Goal: Information Seeking & Learning: Learn about a topic

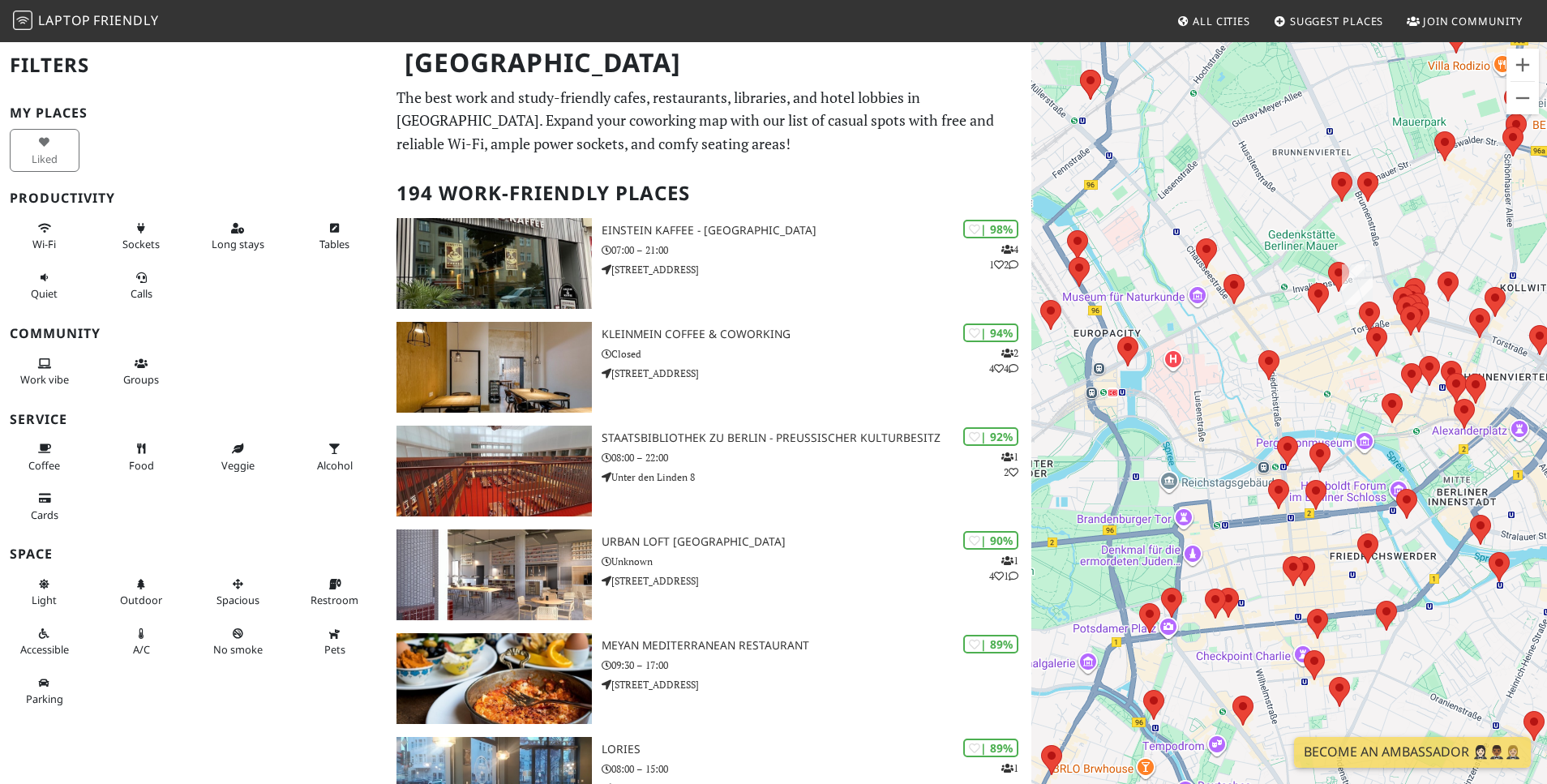
drag, startPoint x: 1450, startPoint y: 202, endPoint x: 1349, endPoint y: 296, distance: 138.0
click at [1349, 296] on img at bounding box center [1357, 285] width 31 height 40
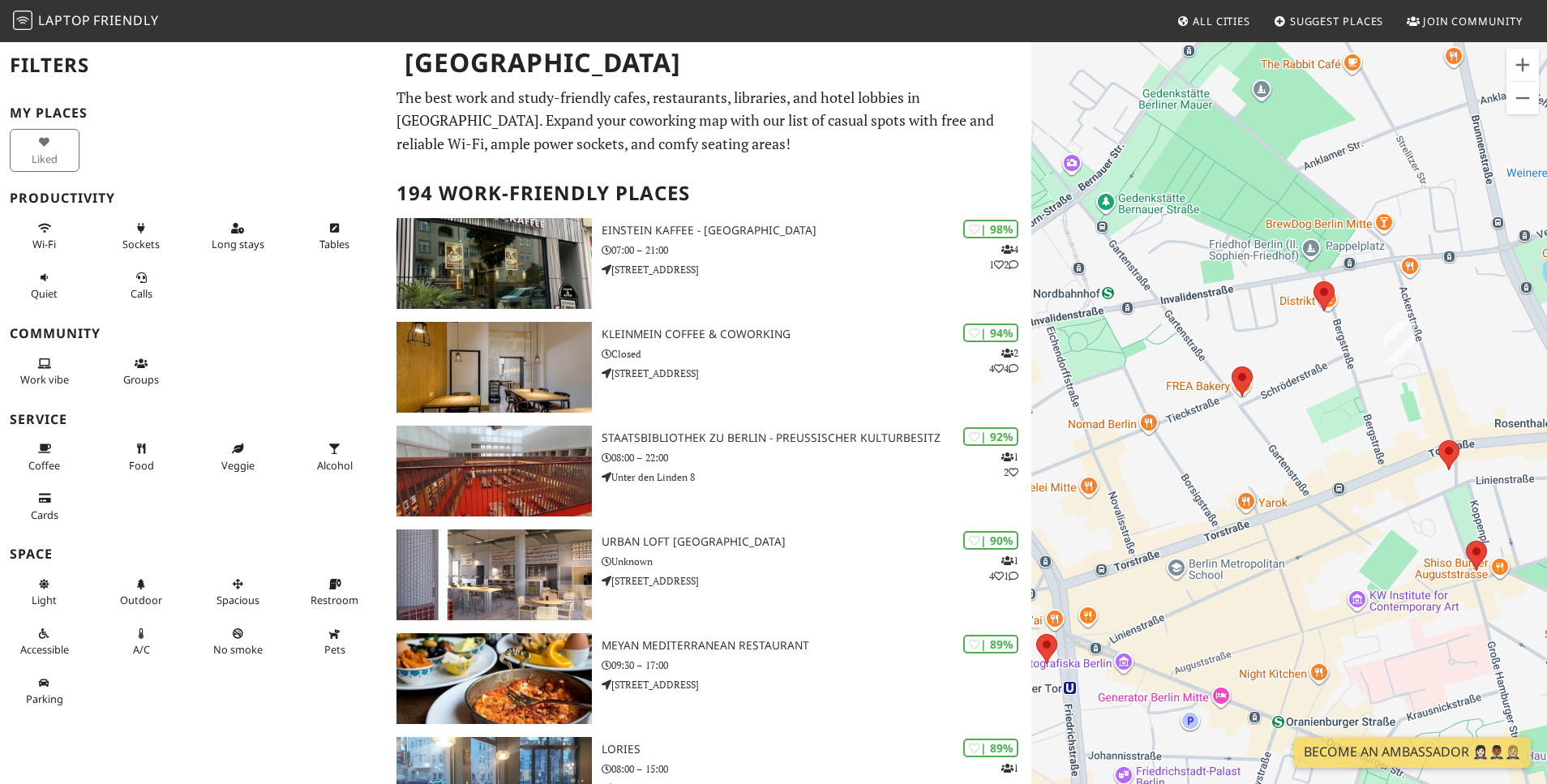
drag, startPoint x: 1297, startPoint y: 364, endPoint x: 1312, endPoint y: 399, distance: 38.1
click at [1312, 399] on div at bounding box center [1289, 432] width 516 height 784
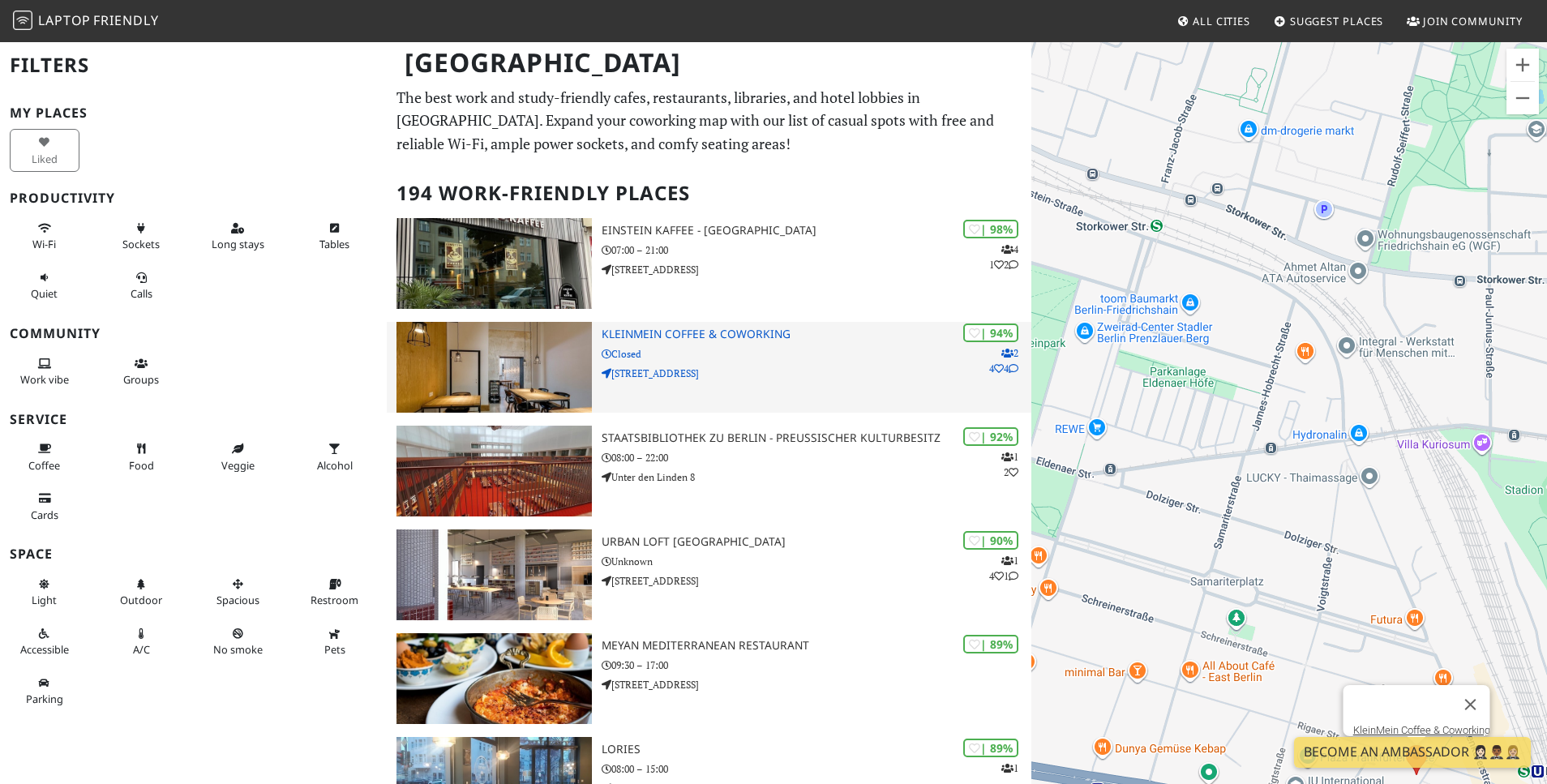
drag, startPoint x: 1209, startPoint y: 351, endPoint x: 978, endPoint y: 404, distance: 237.0
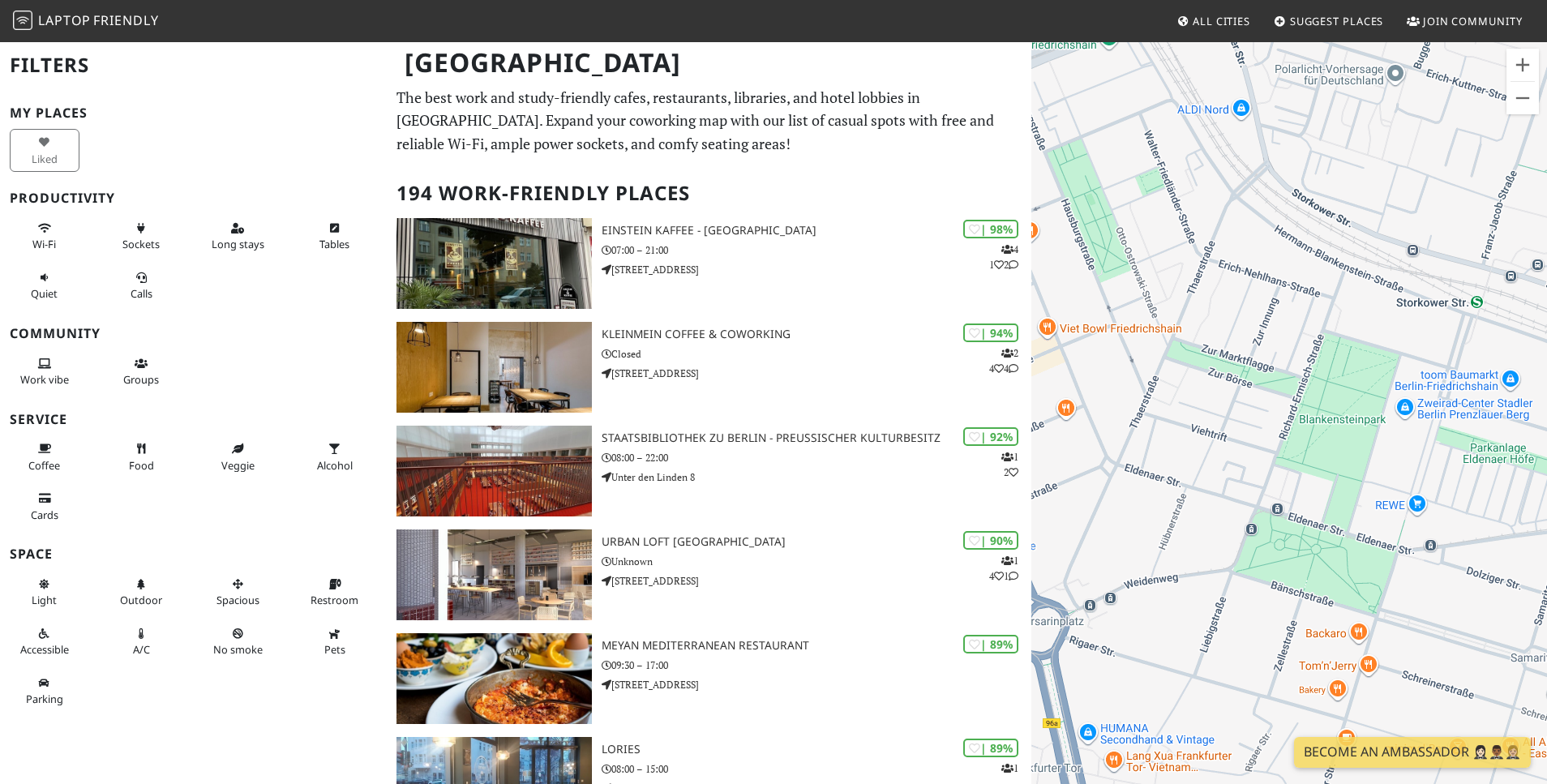
drag, startPoint x: 1168, startPoint y: 429, endPoint x: 1493, endPoint y: 505, distance: 333.8
click at [1493, 505] on div at bounding box center [1289, 432] width 516 height 784
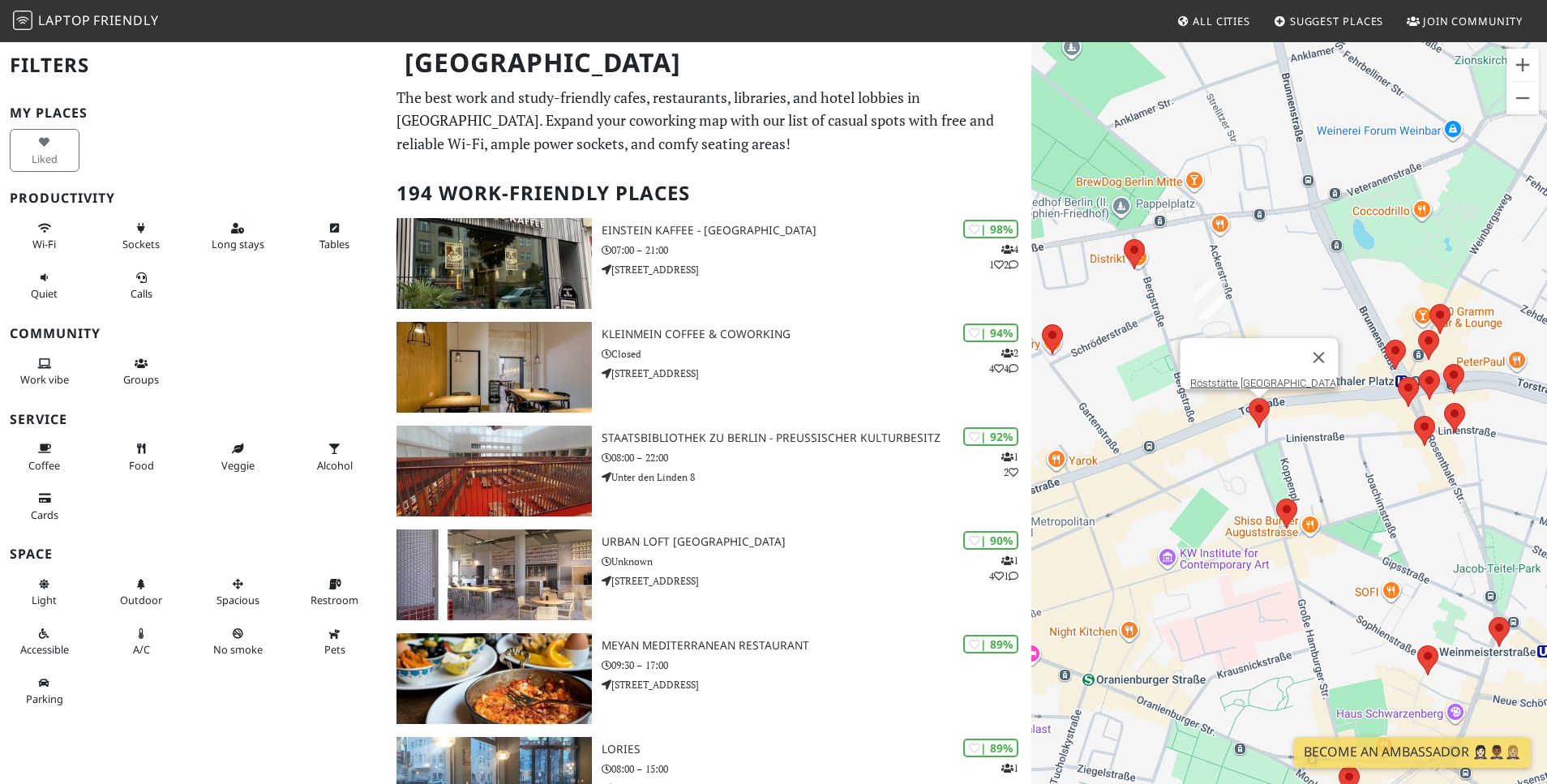
click at [1249, 398] on area at bounding box center [1249, 398] width 0 height 0
click at [1256, 377] on link "Röststätte [GEOGRAPHIC_DATA]" at bounding box center [1264, 383] width 149 height 12
click at [1277, 499] on area at bounding box center [1277, 499] width 0 height 0
click at [1287, 478] on link "THE BARN Café" at bounding box center [1293, 483] width 72 height 12
click at [1385, 340] on area at bounding box center [1385, 340] width 0 height 0
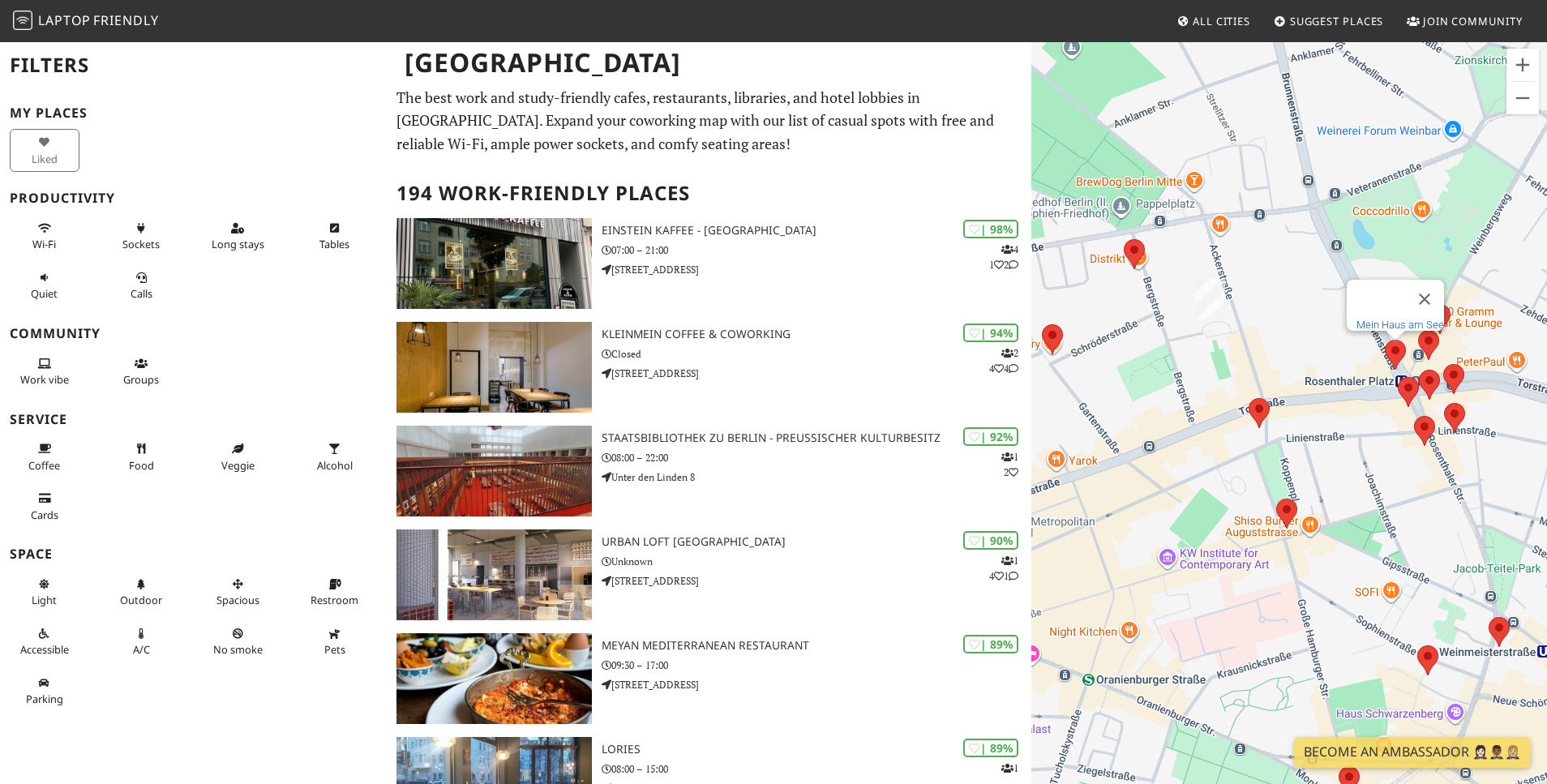
click at [1396, 318] on link "Mein Haus am See" at bounding box center [1400, 324] width 87 height 12
click at [1398, 377] on area at bounding box center [1398, 377] width 0 height 0
click at [1411, 356] on link "CODOS Coffee" at bounding box center [1413, 362] width 67 height 12
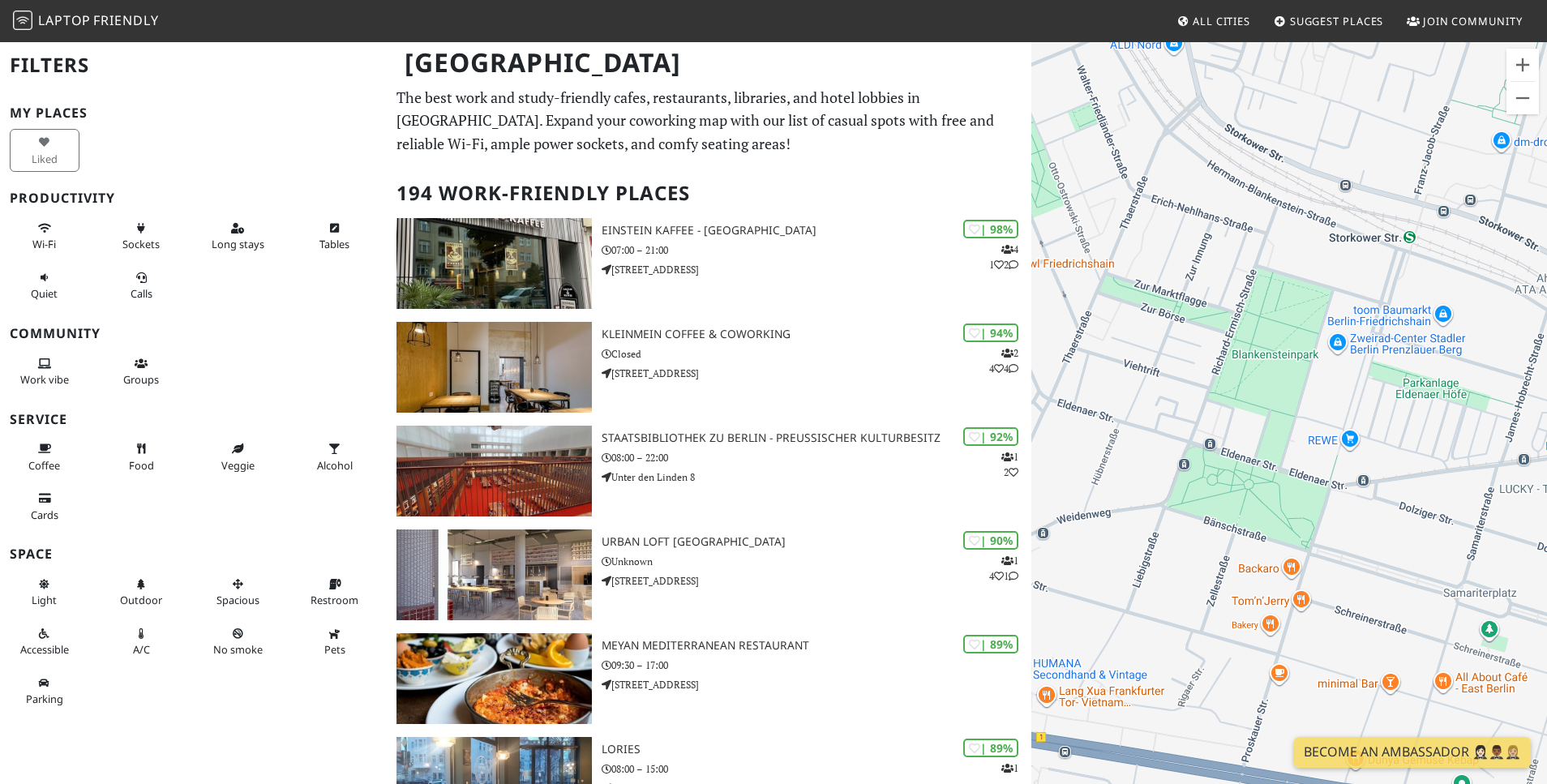
drag, startPoint x: 1222, startPoint y: 376, endPoint x: 1478, endPoint y: 388, distance: 256.3
click at [1478, 388] on div "CODOS Coffee" at bounding box center [1289, 432] width 516 height 784
click at [1526, 100] on button "Zoom out" at bounding box center [1523, 98] width 33 height 33
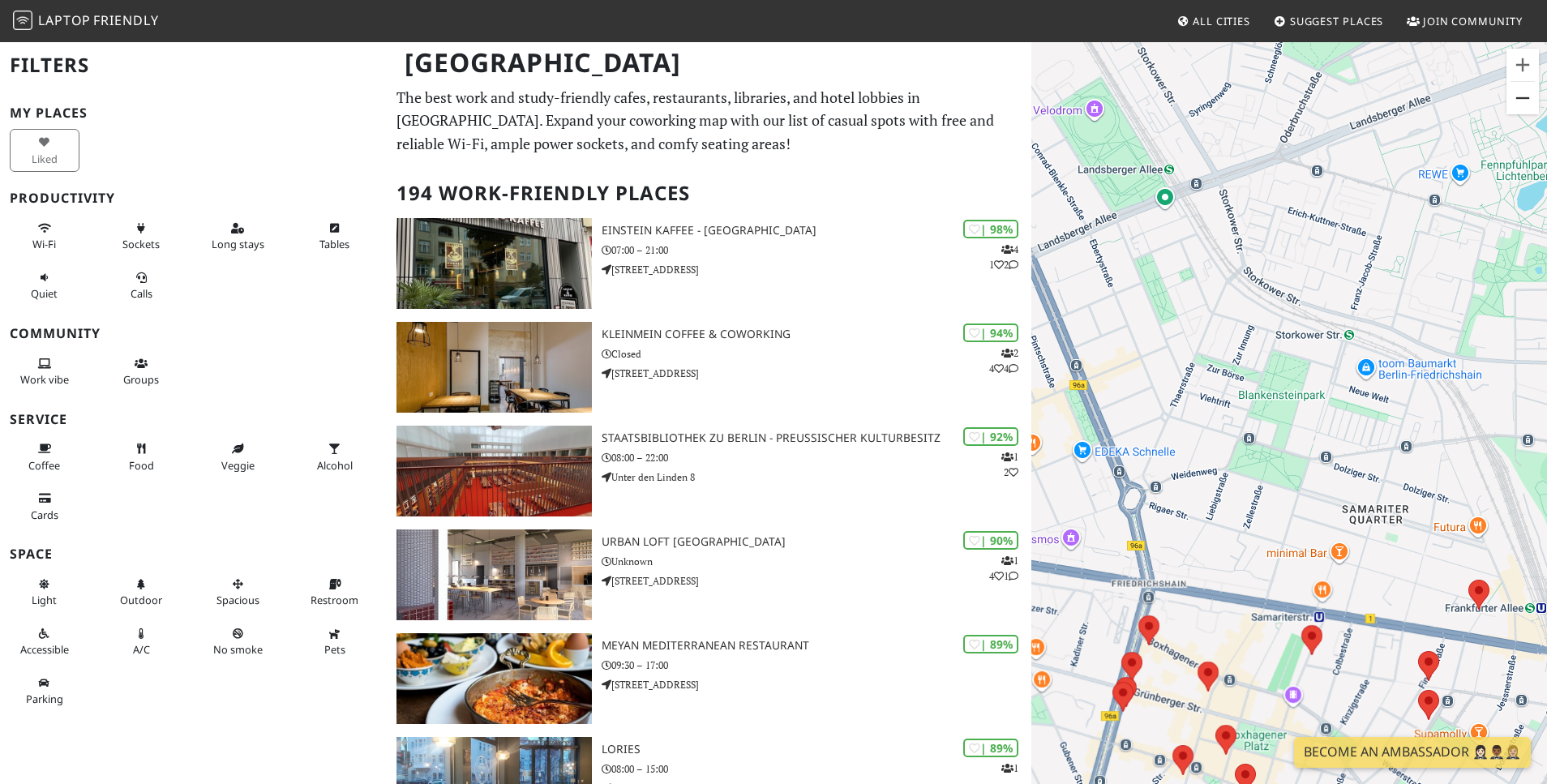
click at [1526, 100] on button "Zoom out" at bounding box center [1523, 98] width 33 height 33
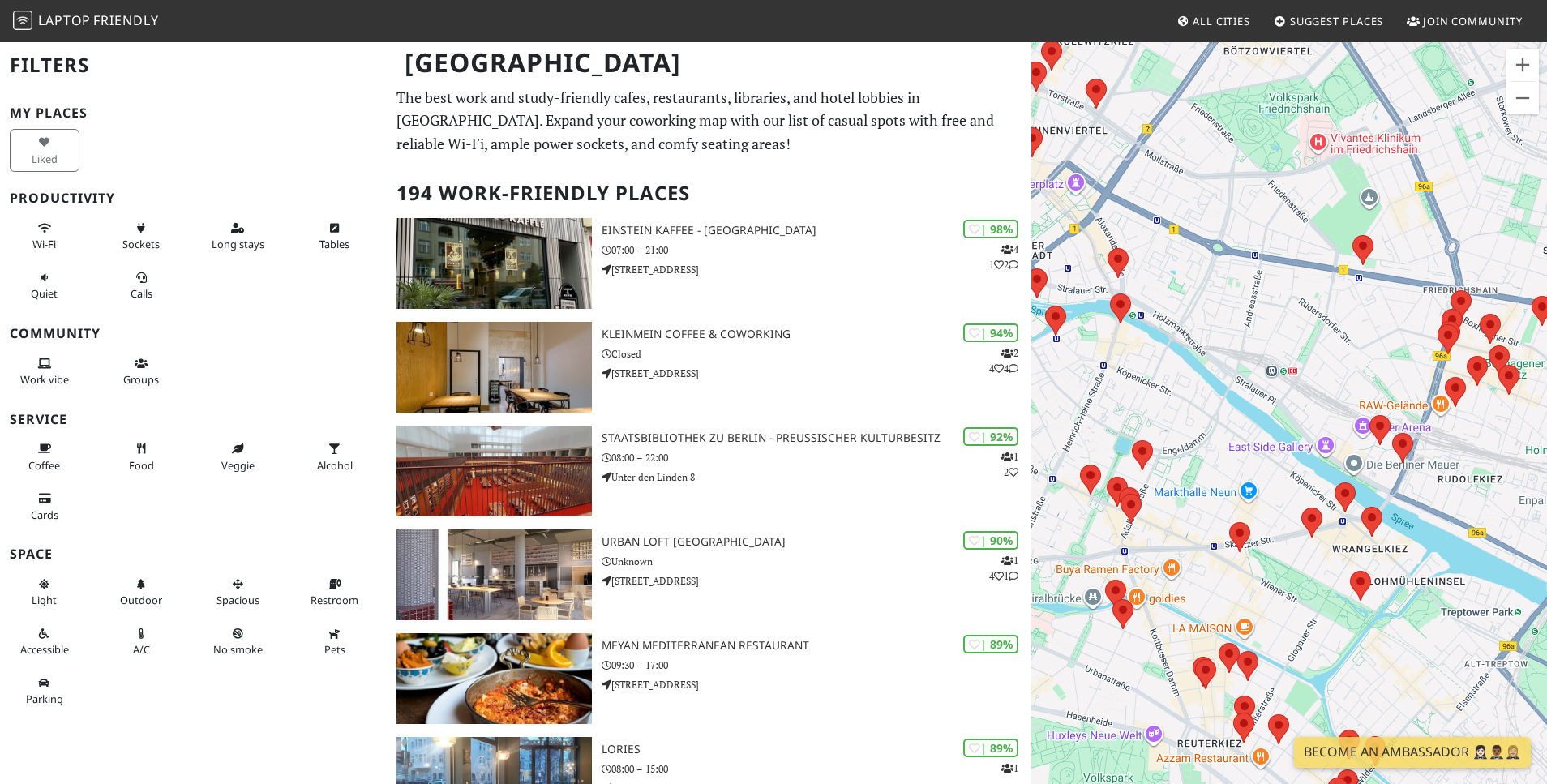
drag, startPoint x: 1188, startPoint y: 541, endPoint x: 1429, endPoint y: 319, distance: 327.7
click at [1429, 319] on div "CODOS Coffee" at bounding box center [1289, 432] width 516 height 784
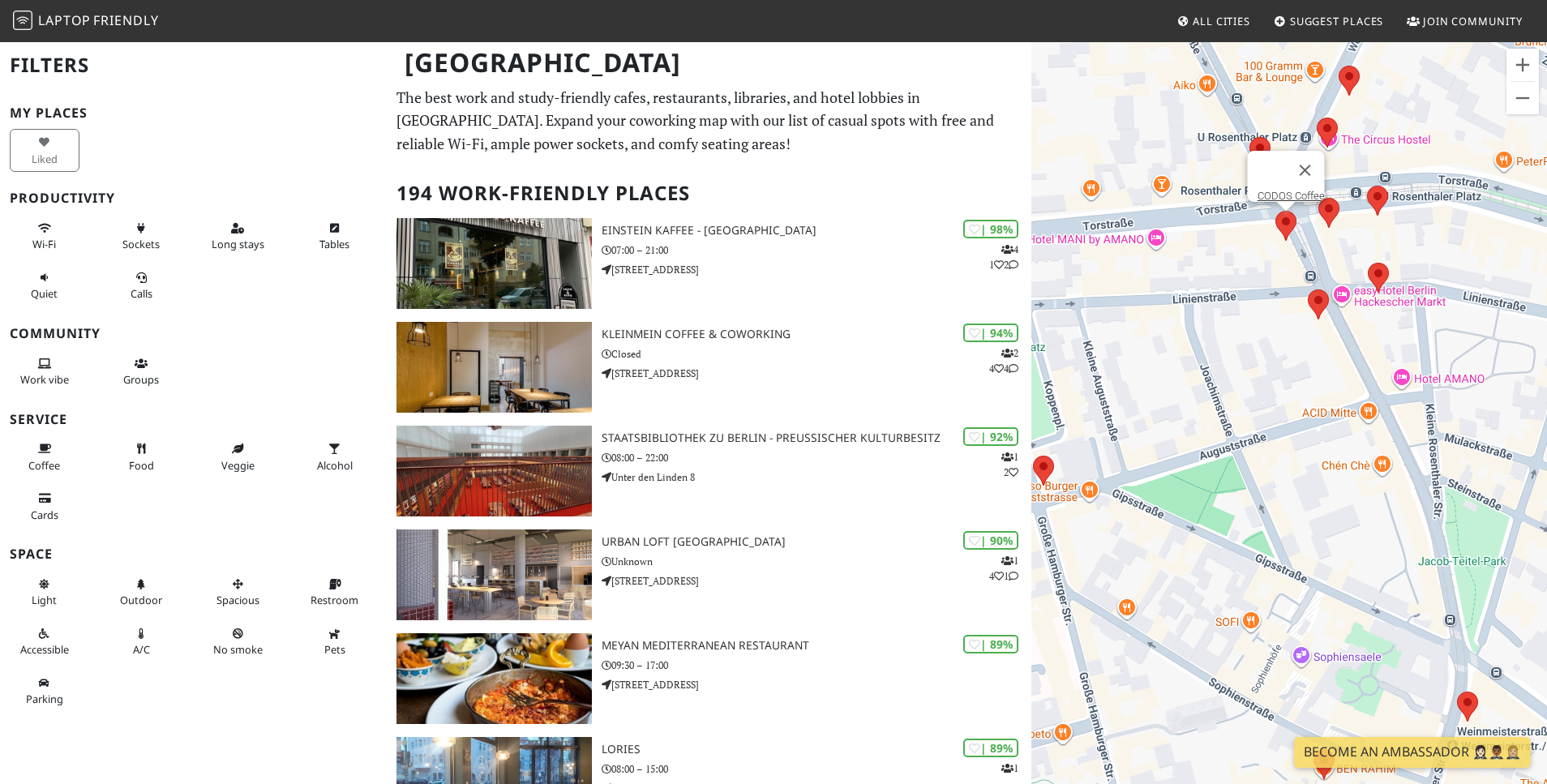
drag, startPoint x: 1458, startPoint y: 326, endPoint x: 1316, endPoint y: 327, distance: 142.0
click at [1316, 327] on div "CODOS Coffee" at bounding box center [1289, 432] width 516 height 784
click at [1308, 290] on area at bounding box center [1308, 290] width 0 height 0
click at [1322, 269] on link "MUG+SPOON" at bounding box center [1324, 274] width 64 height 12
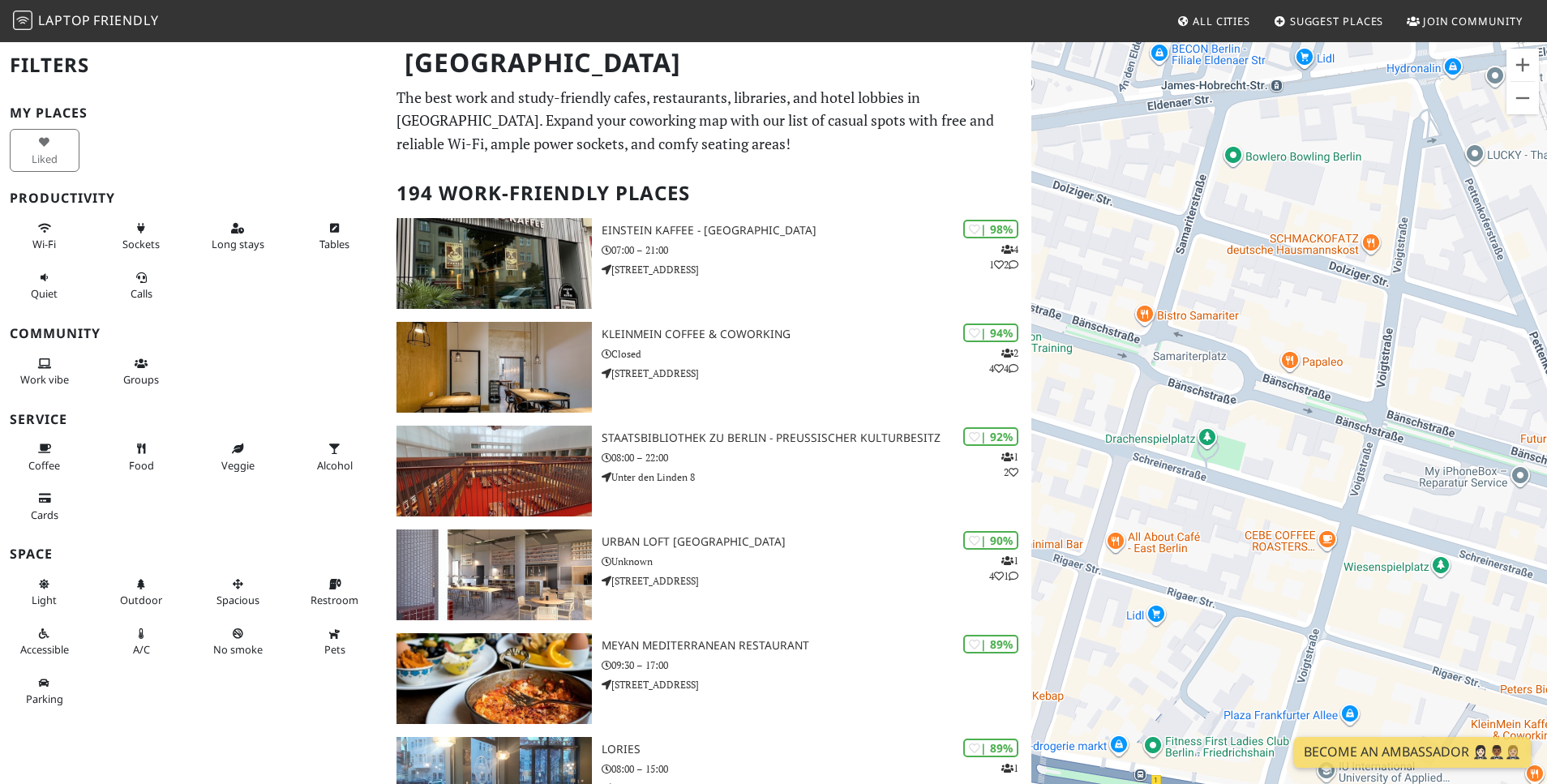
drag, startPoint x: 1289, startPoint y: 398, endPoint x: 1449, endPoint y: 363, distance: 163.8
click at [1449, 363] on div "MUG+SPOON" at bounding box center [1289, 432] width 516 height 784
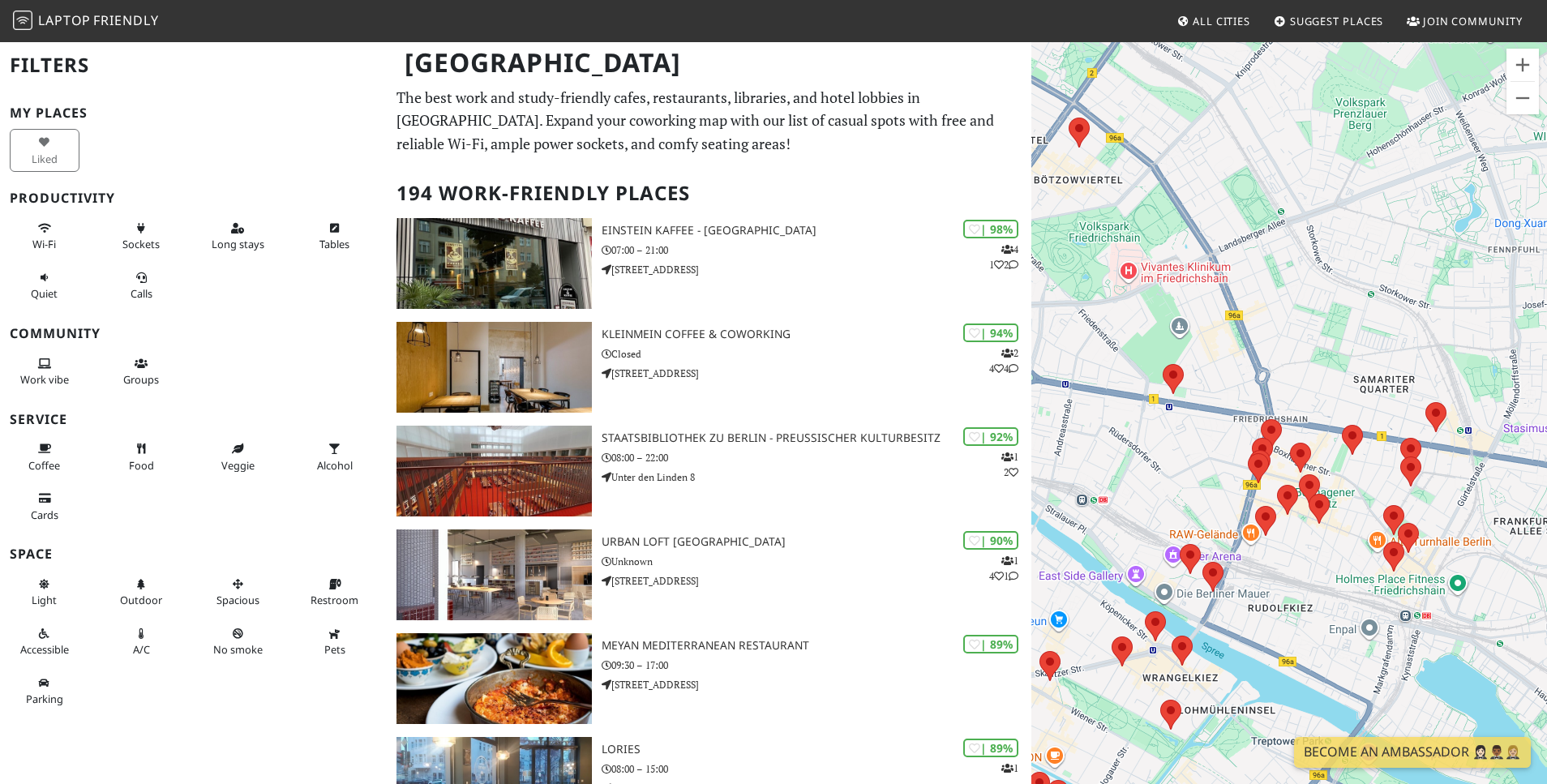
drag, startPoint x: 1281, startPoint y: 617, endPoint x: 1322, endPoint y: 489, distance: 134.4
click at [1322, 489] on div "To navigate, press the arrow keys. MUG+SPOON" at bounding box center [1289, 432] width 516 height 784
click at [1163, 364] on area at bounding box center [1163, 364] width 0 height 0
click at [1168, 342] on link "Saaldeck Café & Bar" at bounding box center [1178, 348] width 92 height 12
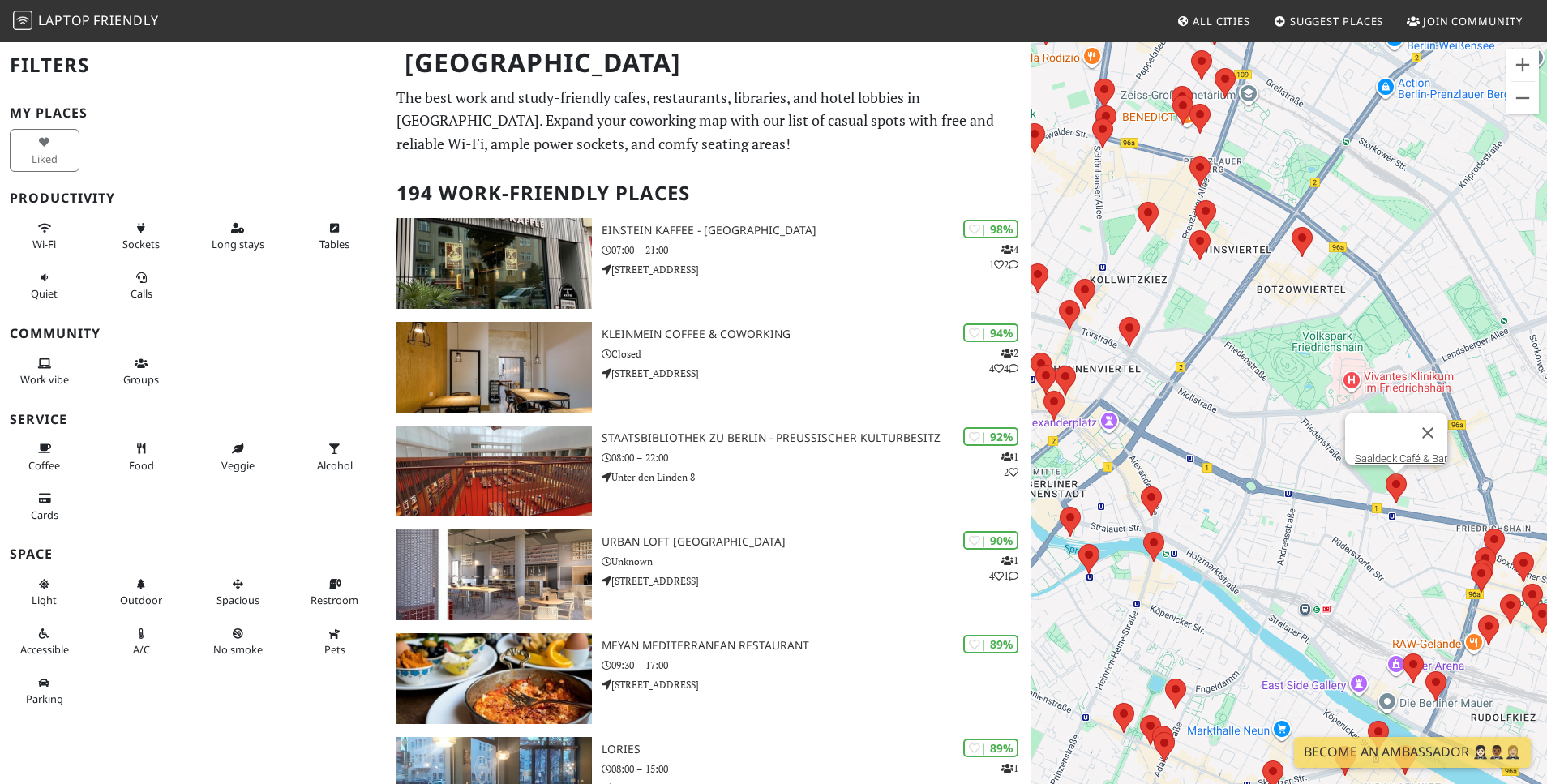
drag, startPoint x: 1307, startPoint y: 346, endPoint x: 1551, endPoint y: 460, distance: 269.3
click at [1546, 460] on html "Laptop Friendly All Cities Suggest Places Join Community [GEOGRAPHIC_DATA] Filt…" at bounding box center [774, 392] width 1547 height 784
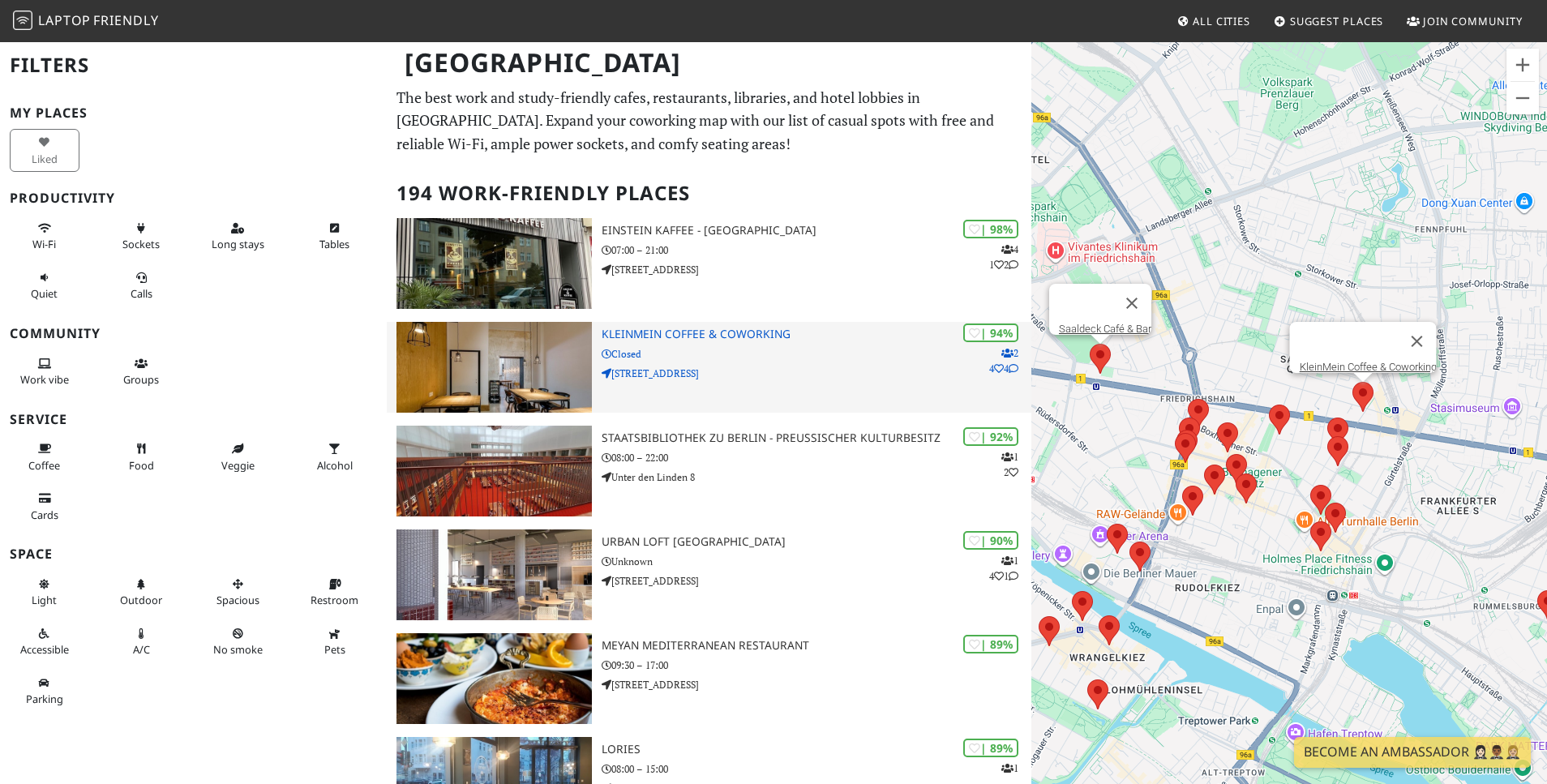
drag, startPoint x: 1289, startPoint y: 519, endPoint x: 989, endPoint y: 388, distance: 327.4
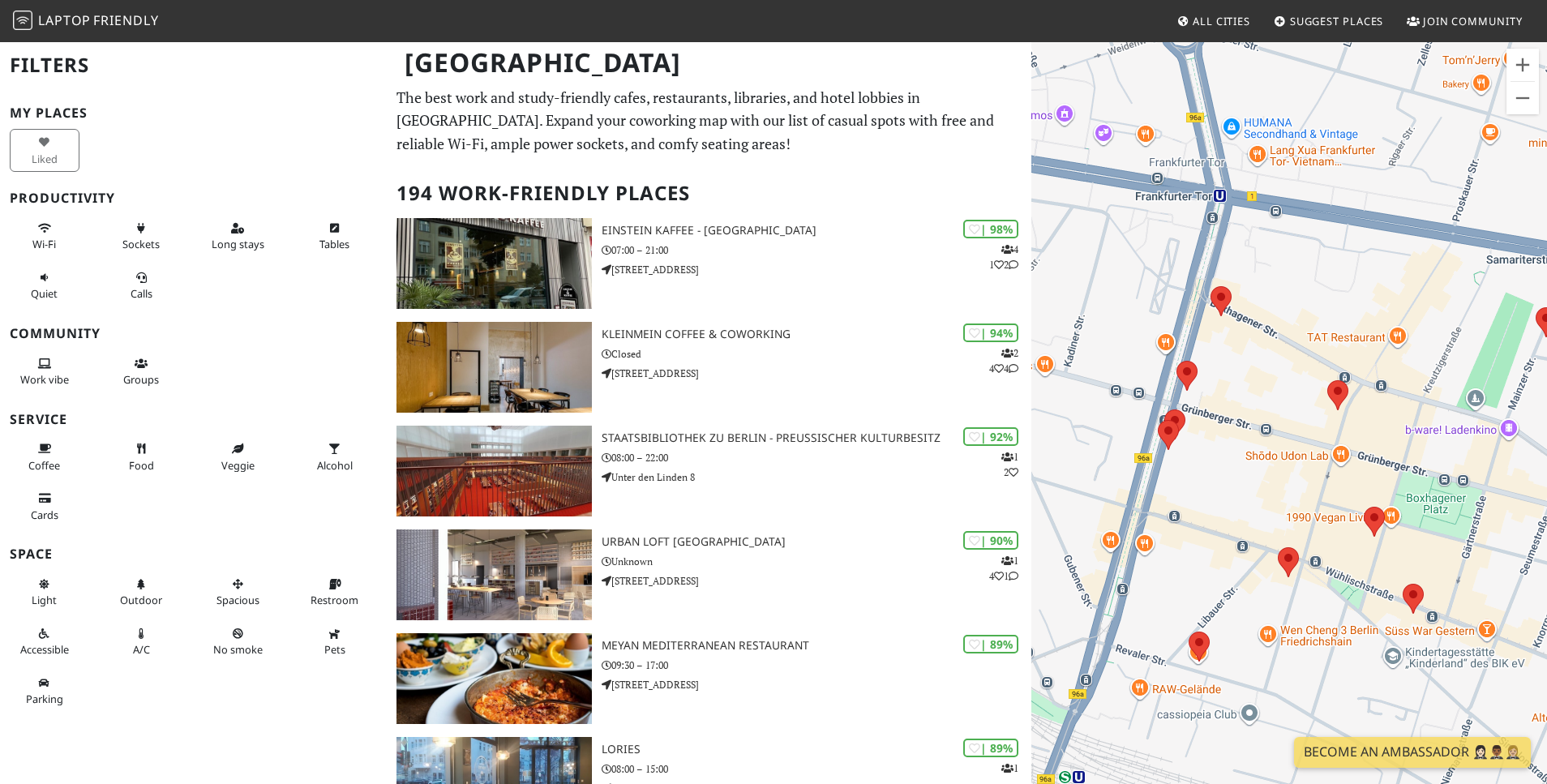
drag, startPoint x: 1404, startPoint y: 513, endPoint x: 1168, endPoint y: 452, distance: 243.8
click at [1168, 452] on div "Saaldeck Café & Bar" at bounding box center [1289, 432] width 516 height 784
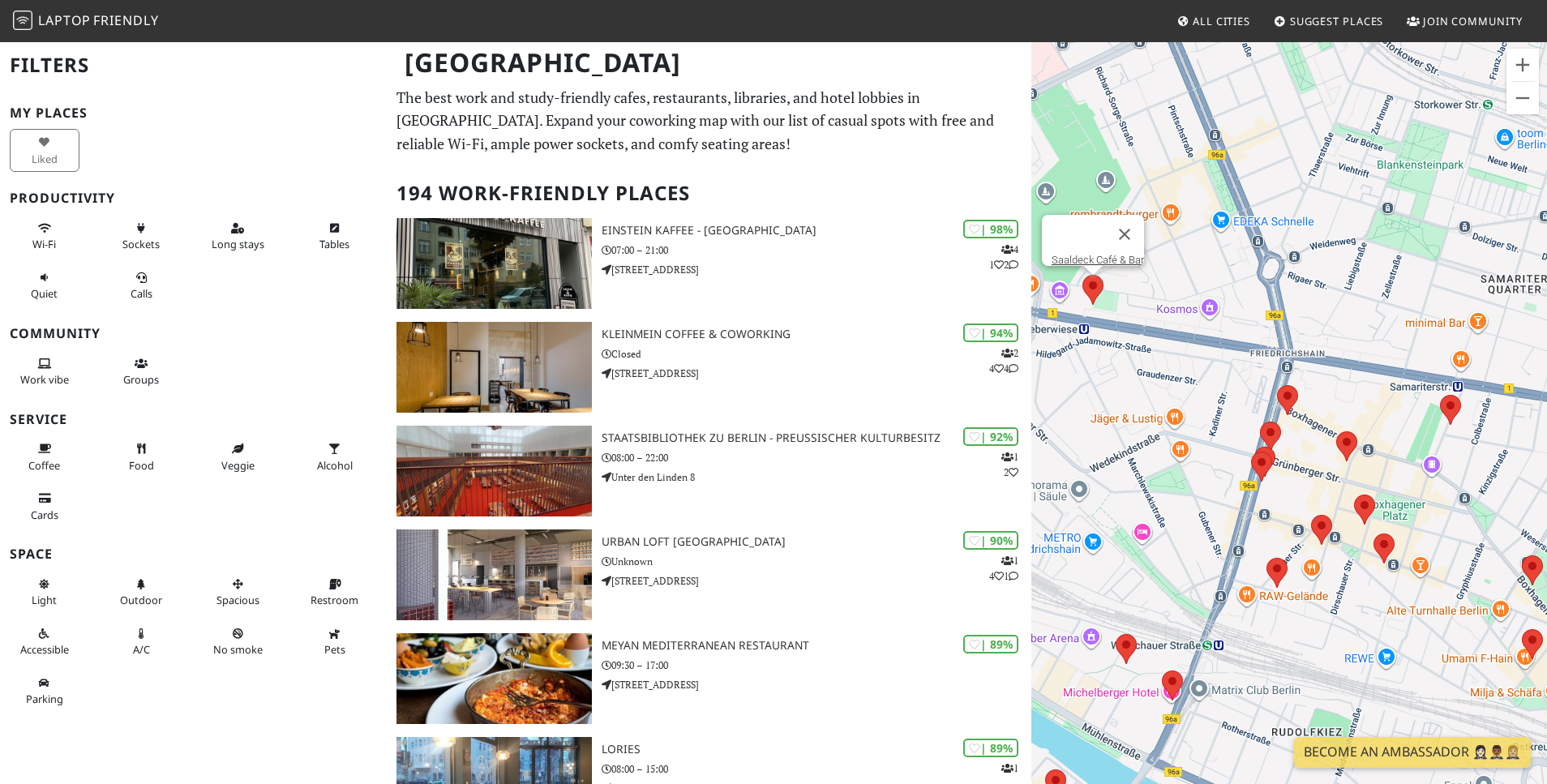
drag, startPoint x: 1282, startPoint y: 485, endPoint x: 1317, endPoint y: 499, distance: 37.7
click at [1317, 499] on div "Saaldeck Café & Bar" at bounding box center [1289, 432] width 516 height 784
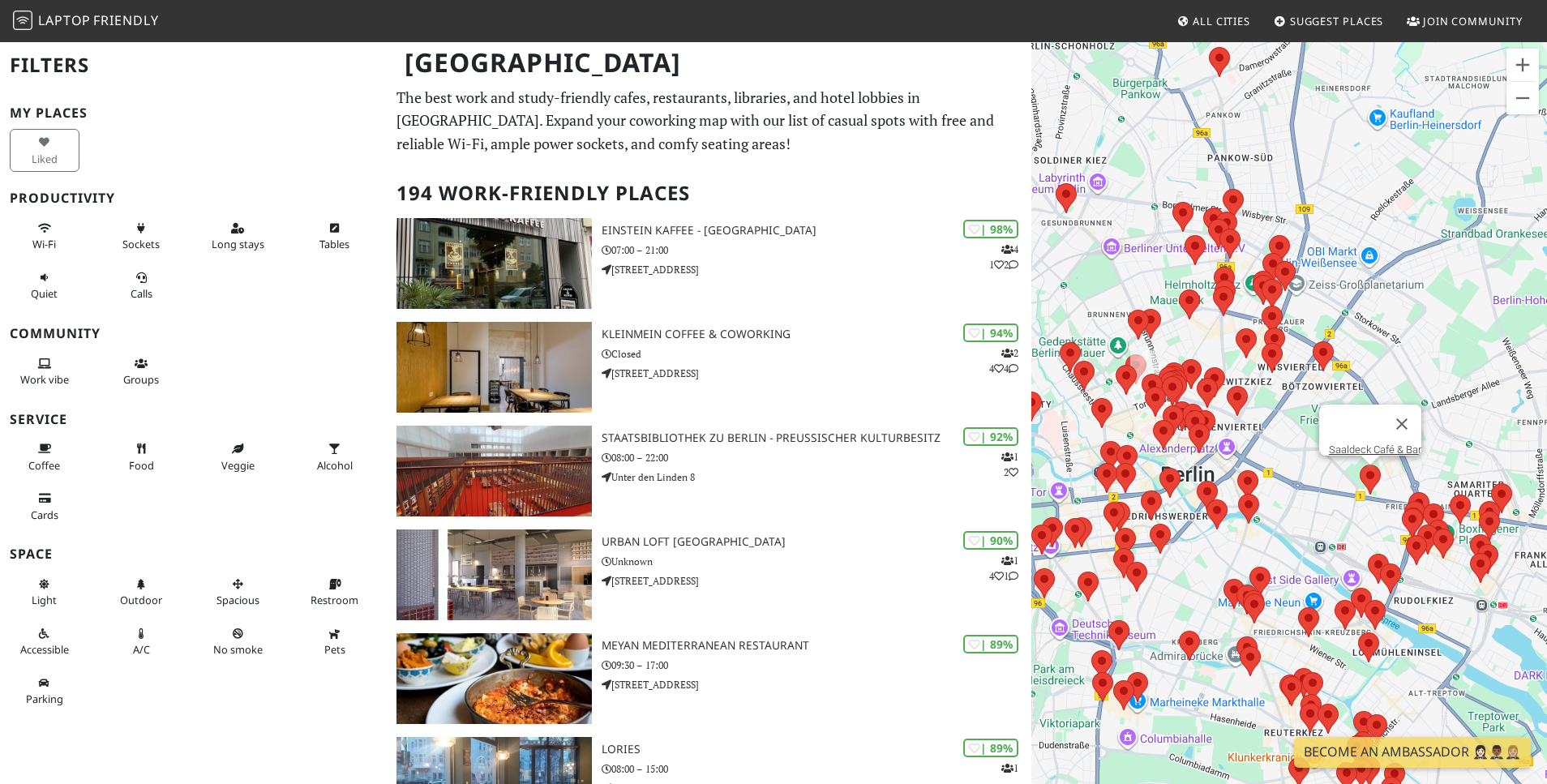
drag, startPoint x: 1108, startPoint y: 372, endPoint x: 1261, endPoint y: 489, distance: 192.6
click at [1261, 489] on div "Saaldeck Café & Bar" at bounding box center [1289, 432] width 516 height 784
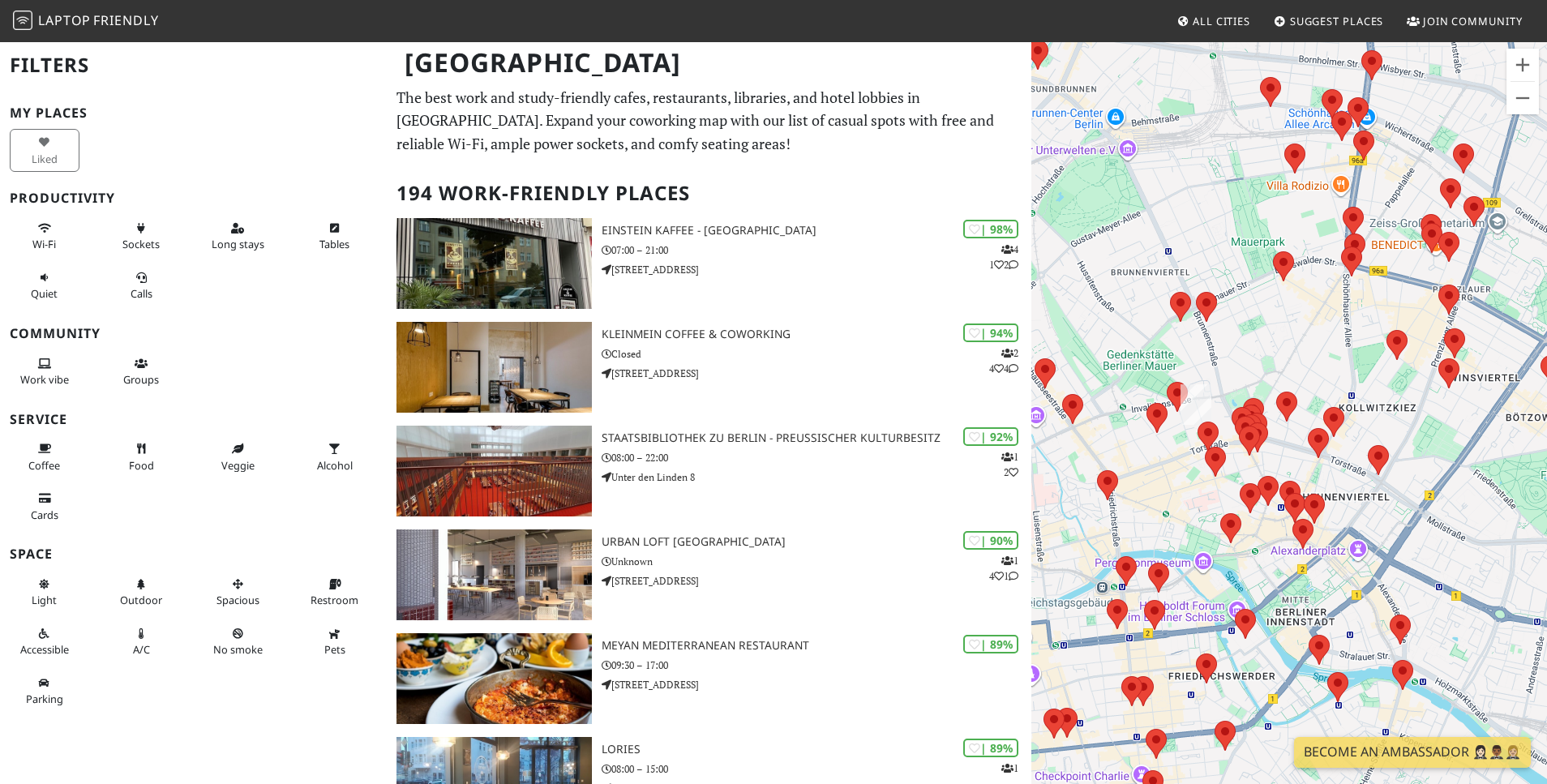
drag, startPoint x: 1130, startPoint y: 410, endPoint x: 1237, endPoint y: 457, distance: 116.9
click at [1237, 457] on div "Saaldeck Café & Bar" at bounding box center [1289, 432] width 516 height 784
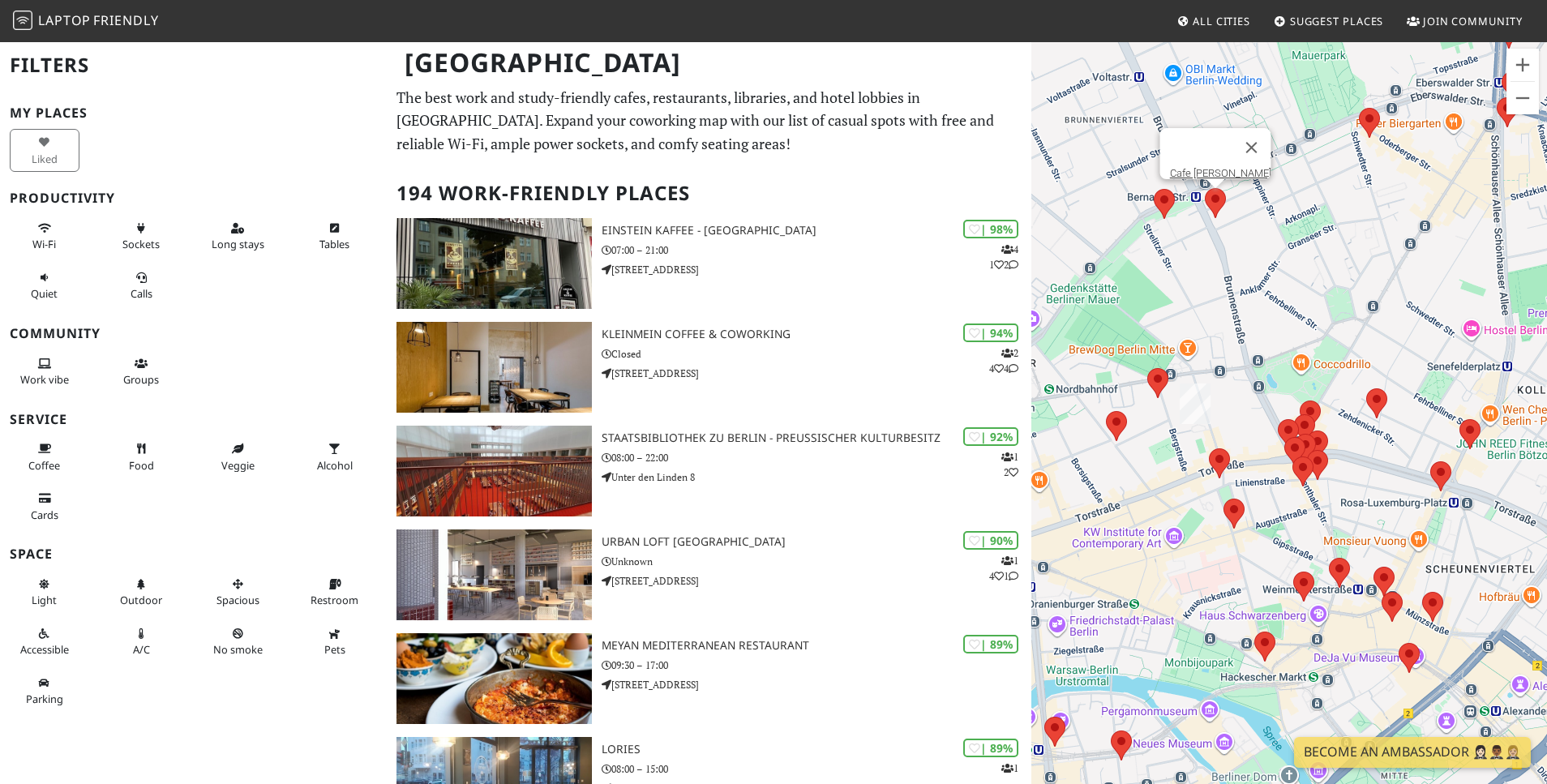
click at [1205, 188] on area at bounding box center [1205, 188] width 0 height 0
click at [1207, 167] on link "Cafe [PERSON_NAME]" at bounding box center [1220, 173] width 102 height 12
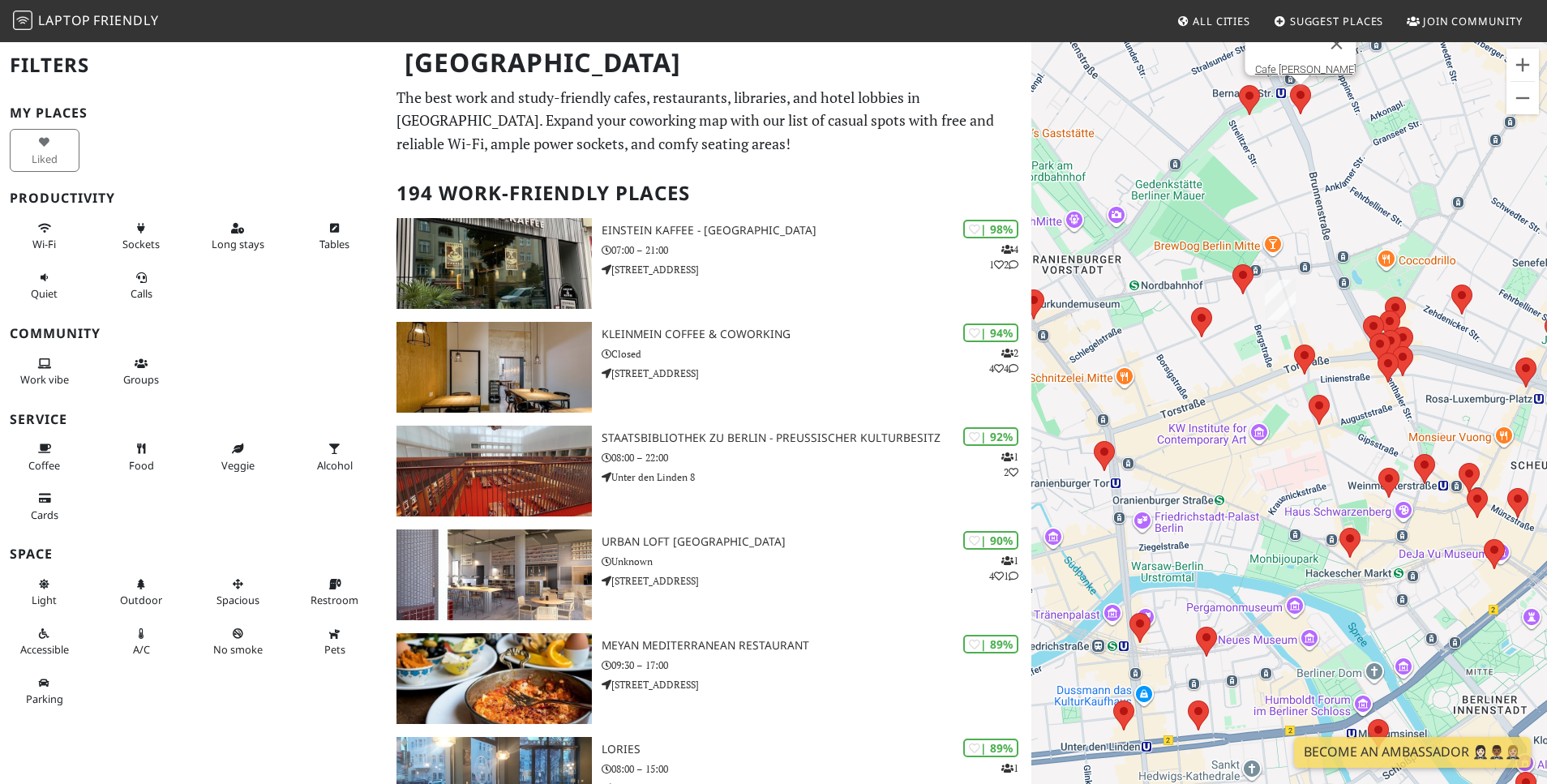
drag, startPoint x: 1261, startPoint y: 456, endPoint x: 1331, endPoint y: 380, distance: 103.3
click at [1331, 380] on div "Cafe [PERSON_NAME]" at bounding box center [1289, 432] width 516 height 784
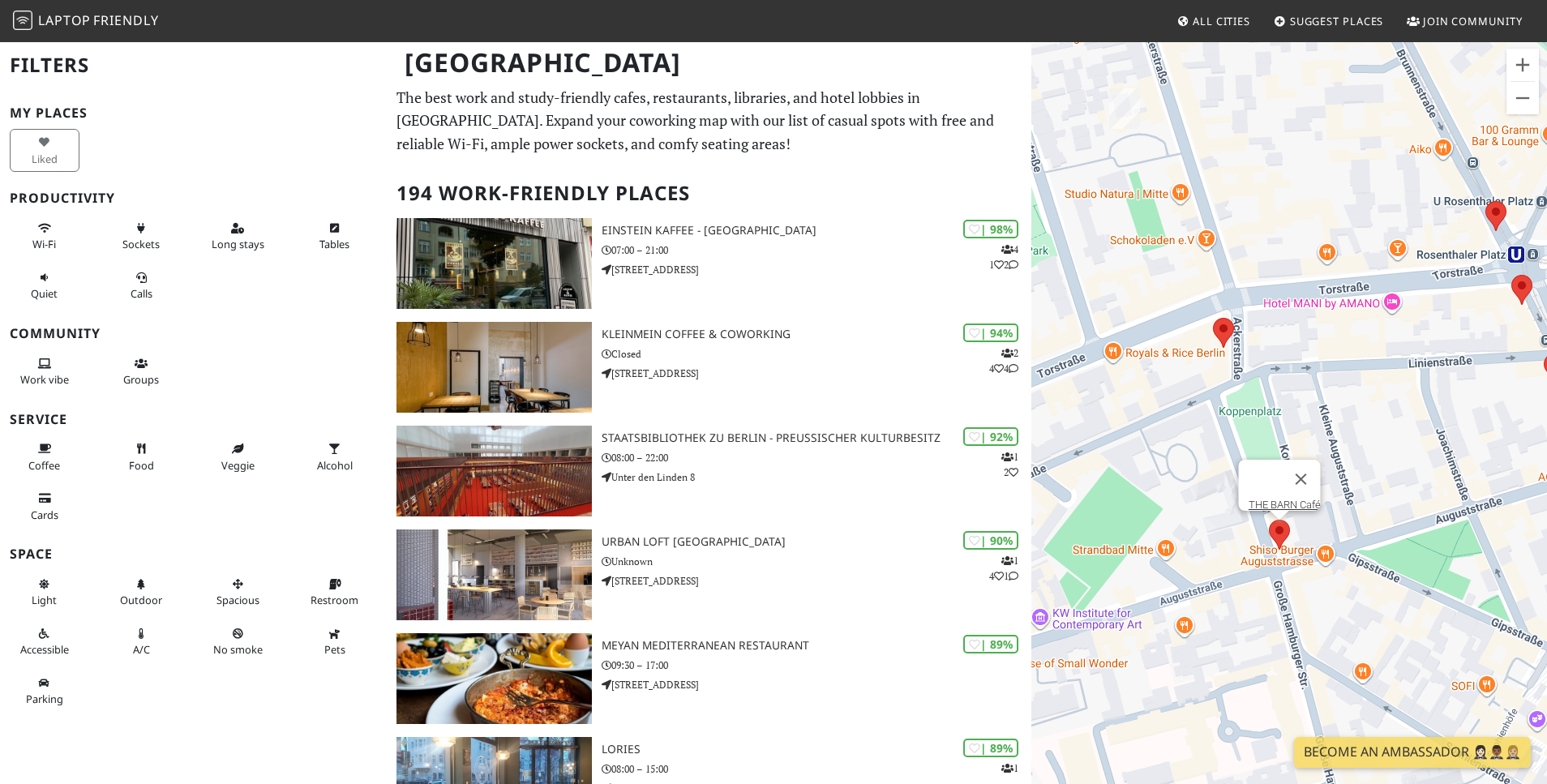
click at [1269, 520] on area at bounding box center [1269, 520] width 0 height 0
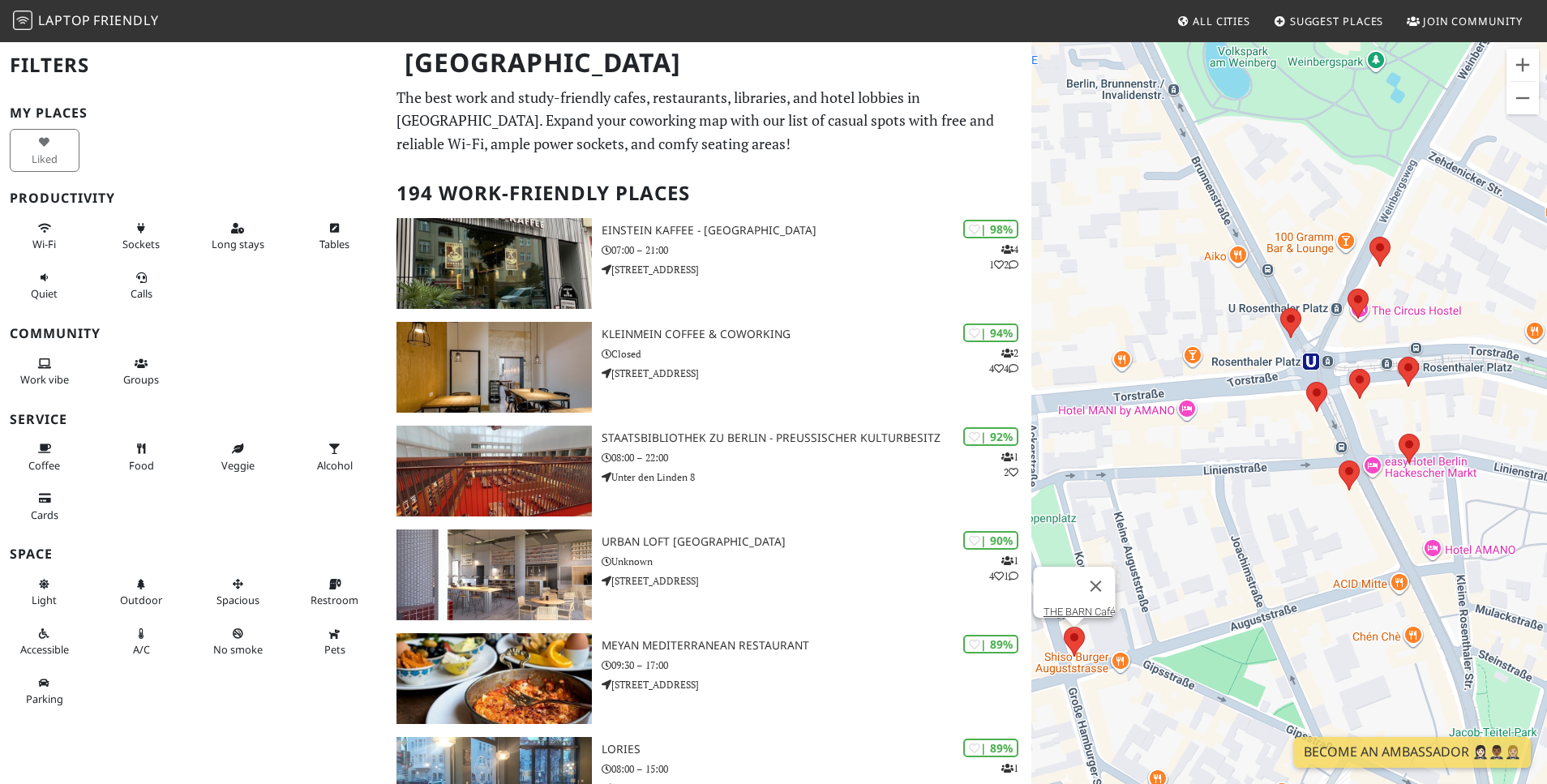
drag, startPoint x: 1329, startPoint y: 333, endPoint x: 1123, endPoint y: 436, distance: 230.3
click at [1123, 436] on div "THE BARN Café" at bounding box center [1289, 432] width 516 height 784
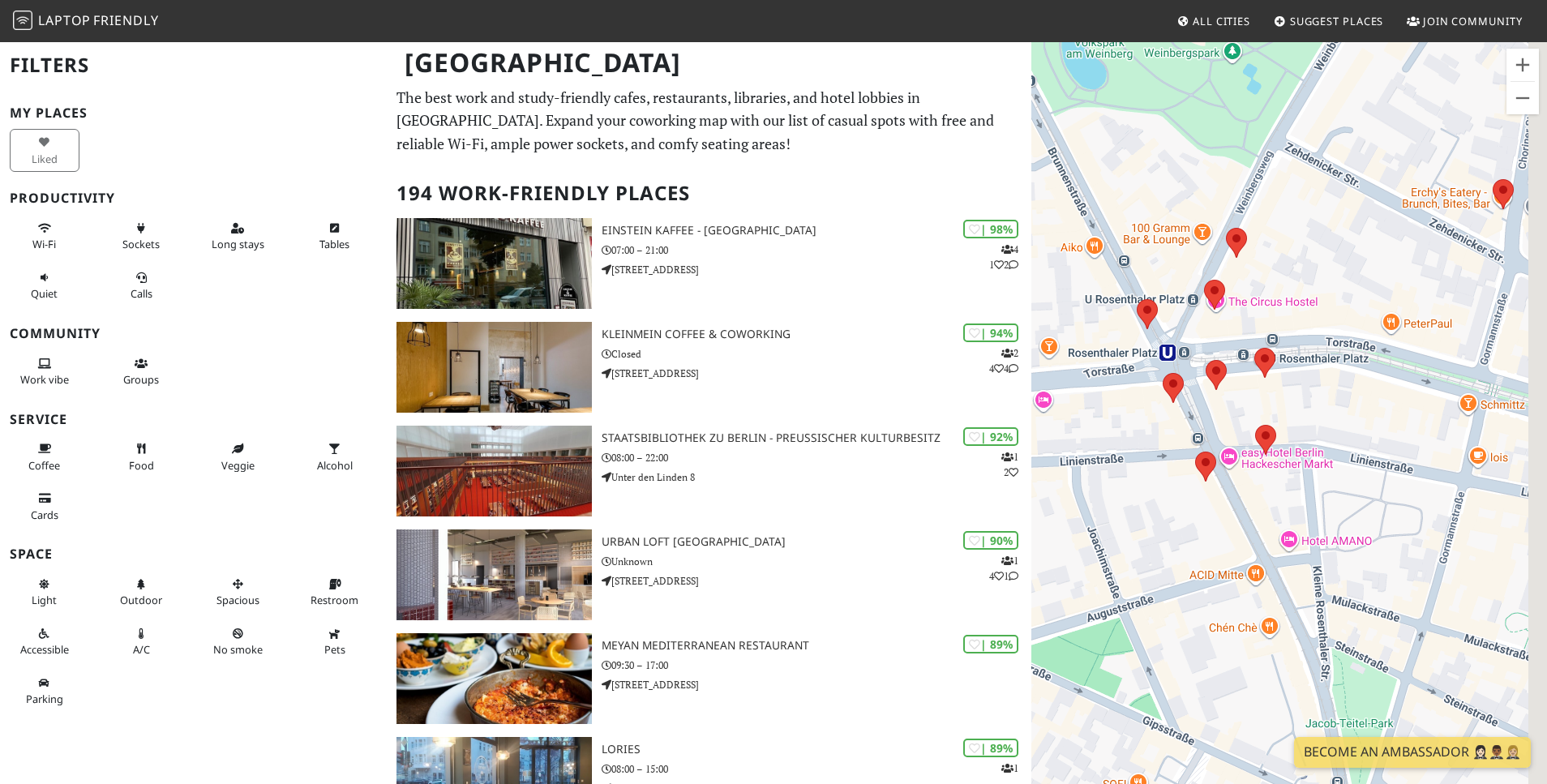
drag, startPoint x: 1263, startPoint y: 486, endPoint x: 1131, endPoint y: 478, distance: 132.2
click at [1131, 478] on div "THE BARN Café" at bounding box center [1289, 432] width 516 height 784
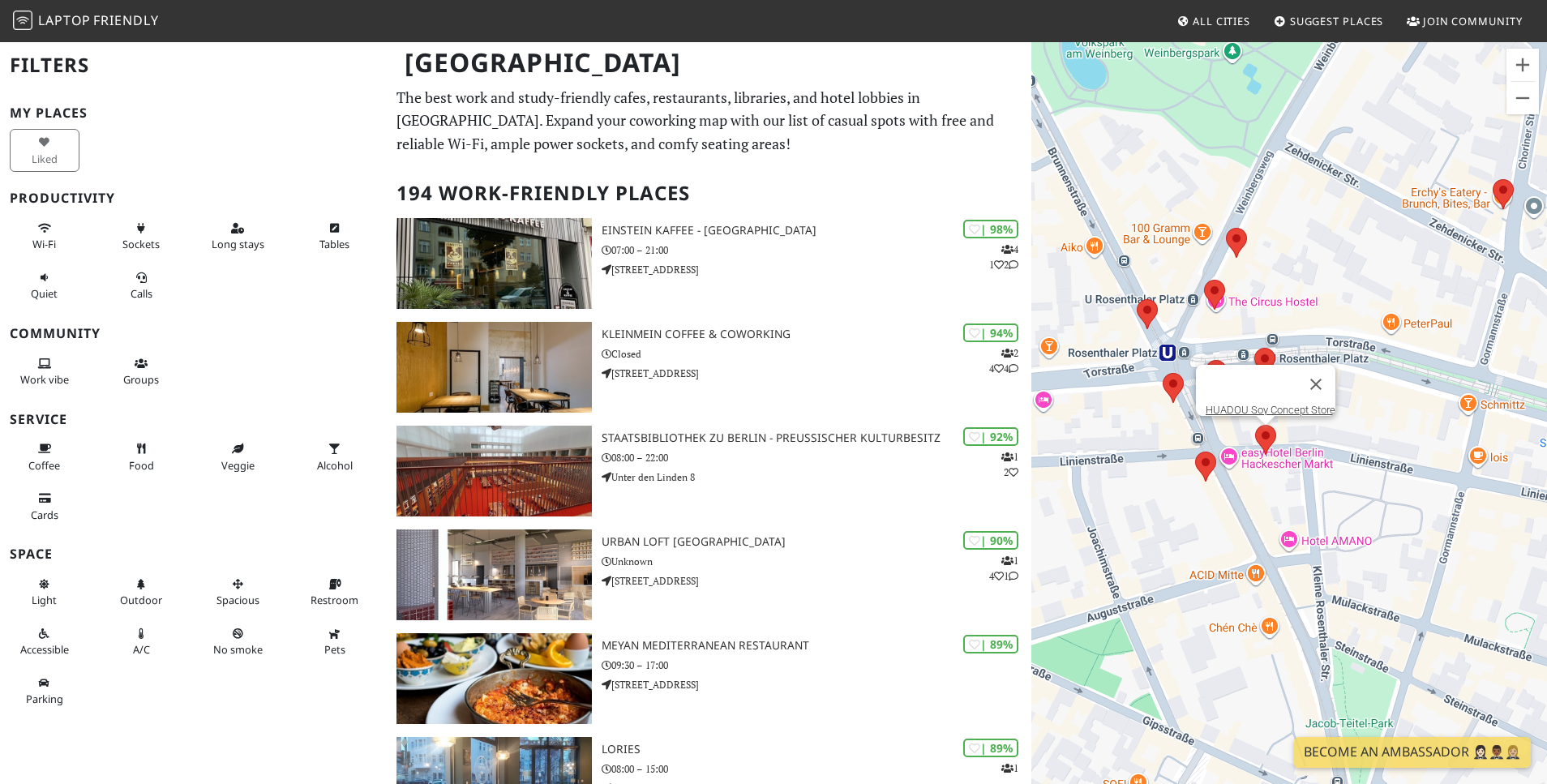
click at [1256, 425] on area at bounding box center [1256, 425] width 0 height 0
click at [1261, 404] on link "HUADOU Soy Concept Store" at bounding box center [1271, 410] width 129 height 12
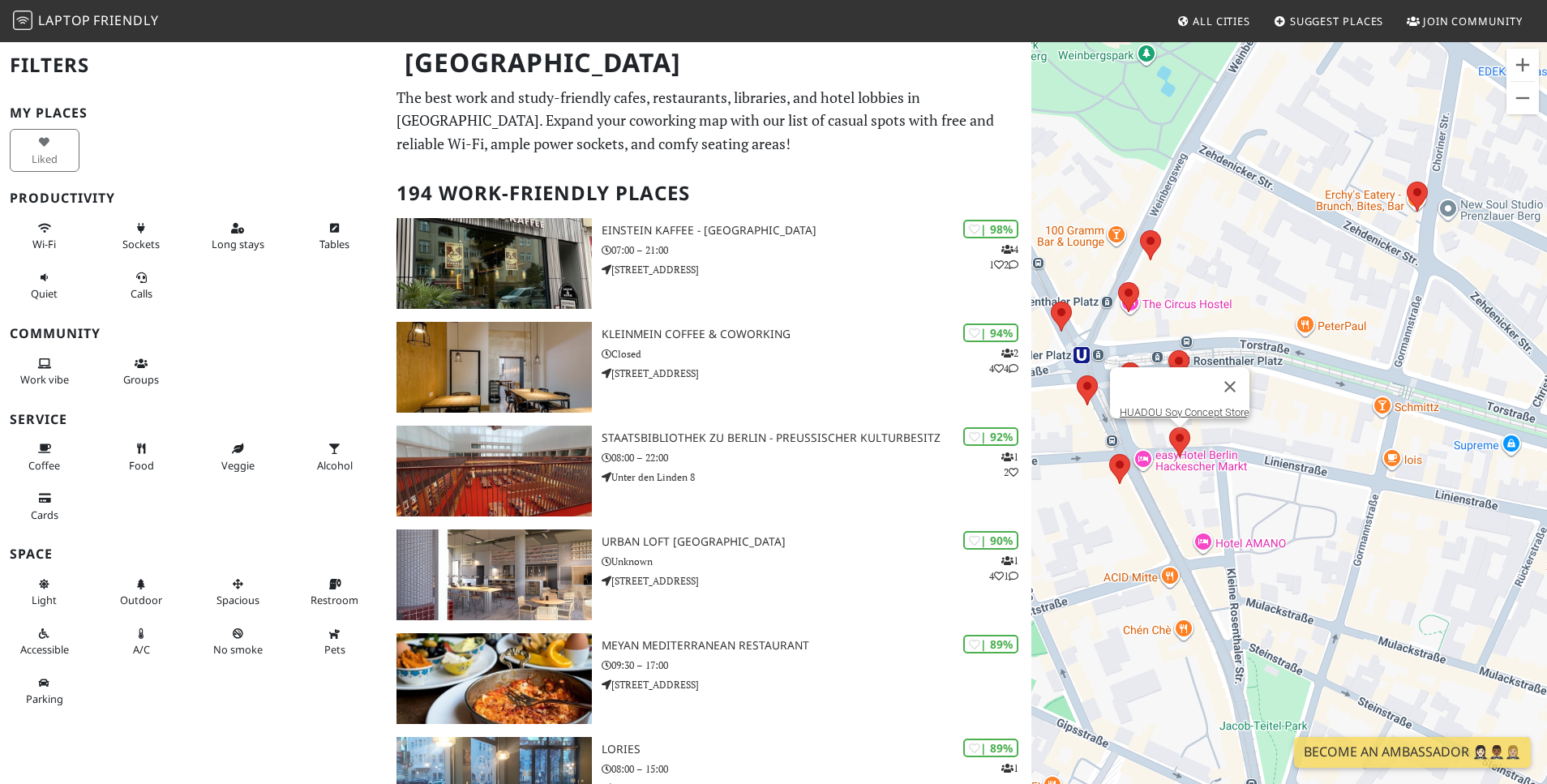
drag, startPoint x: 1298, startPoint y: 475, endPoint x: 1183, endPoint y: 523, distance: 124.6
click at [1183, 523] on div "HUADOU Soy Concept Store" at bounding box center [1289, 432] width 516 height 784
click at [1407, 182] on area at bounding box center [1407, 182] width 0 height 0
click at [1415, 161] on link "[PERSON_NAME]'s" at bounding box center [1422, 167] width 84 height 12
